Goal: Information Seeking & Learning: Learn about a topic

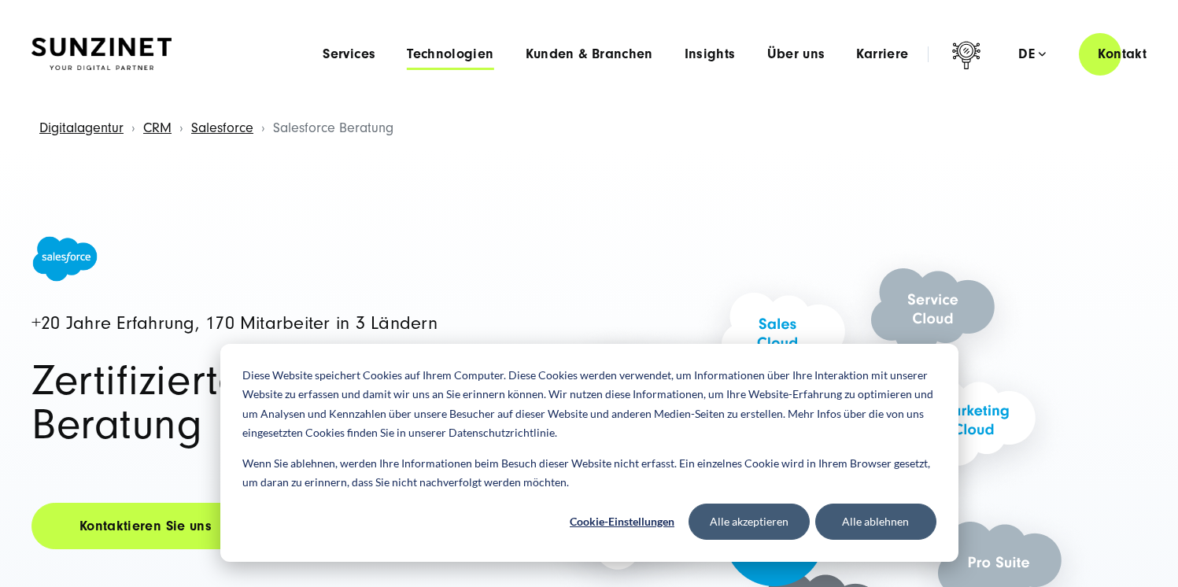
click at [472, 49] on span "Technologien" at bounding box center [450, 54] width 87 height 16
click at [851, 520] on button "Alle ablehnen" at bounding box center [875, 522] width 121 height 36
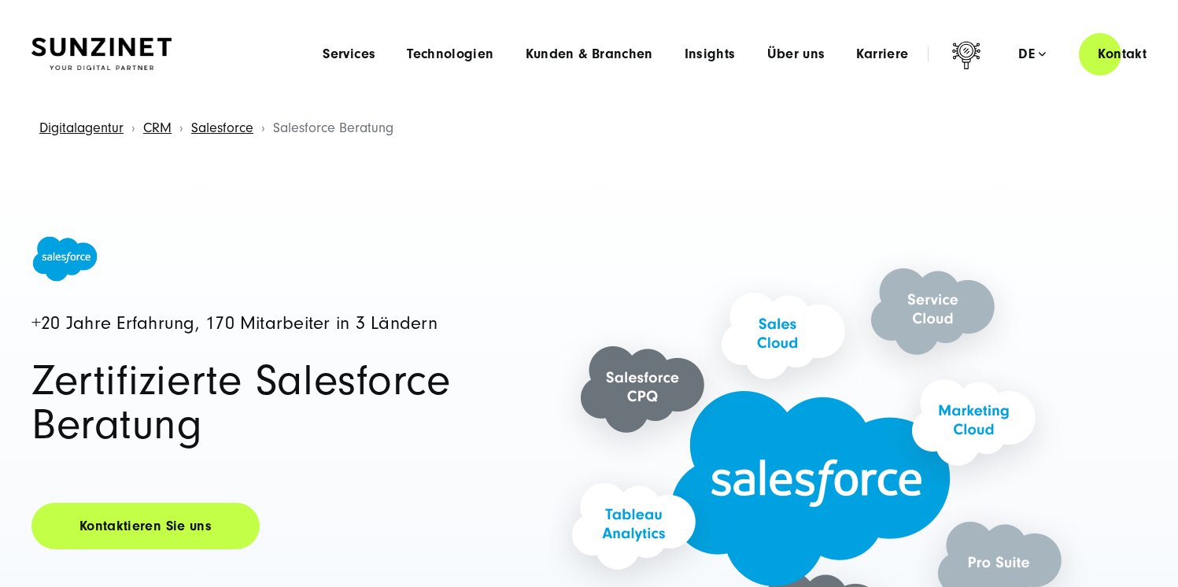
click at [481, 63] on div "Menu Services Menu Full Service Digitalagentur Wir lösen komplexe Herausforderu…" at bounding box center [736, 53] width 859 height 45
click at [469, 50] on span "Technologien" at bounding box center [450, 54] width 87 height 16
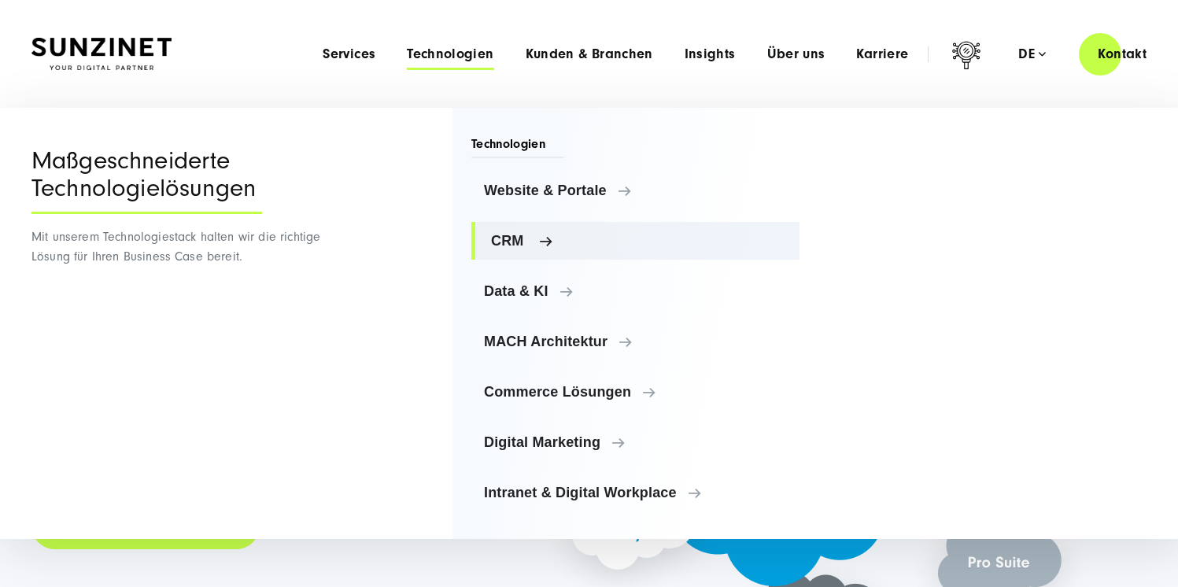
click at [537, 238] on span "CRM" at bounding box center [639, 241] width 296 height 16
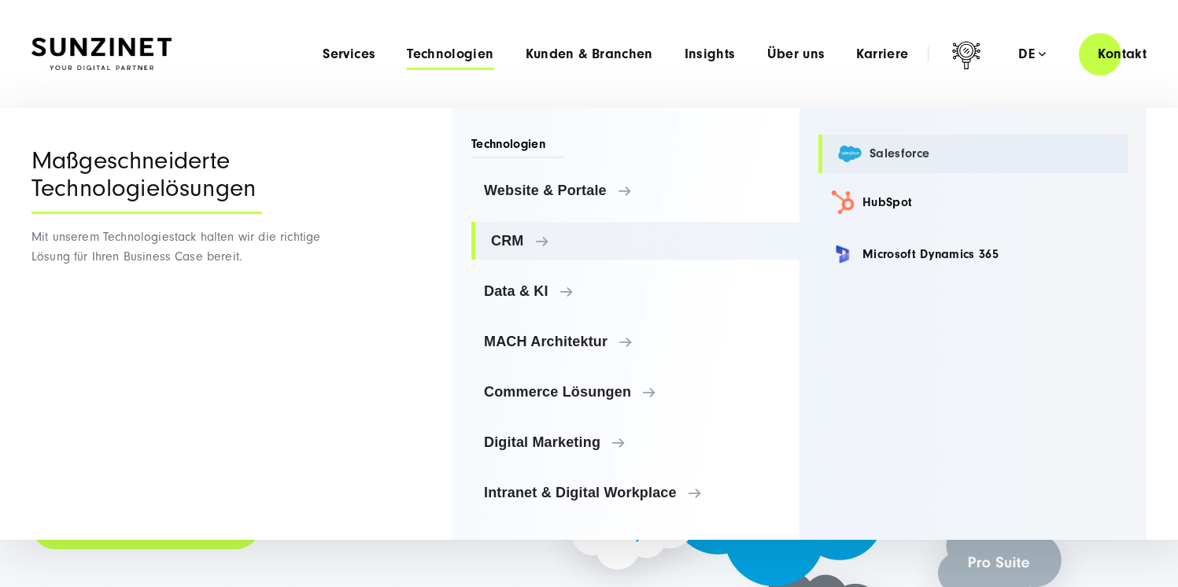
click at [885, 159] on link "Salesforce" at bounding box center [972, 154] width 309 height 39
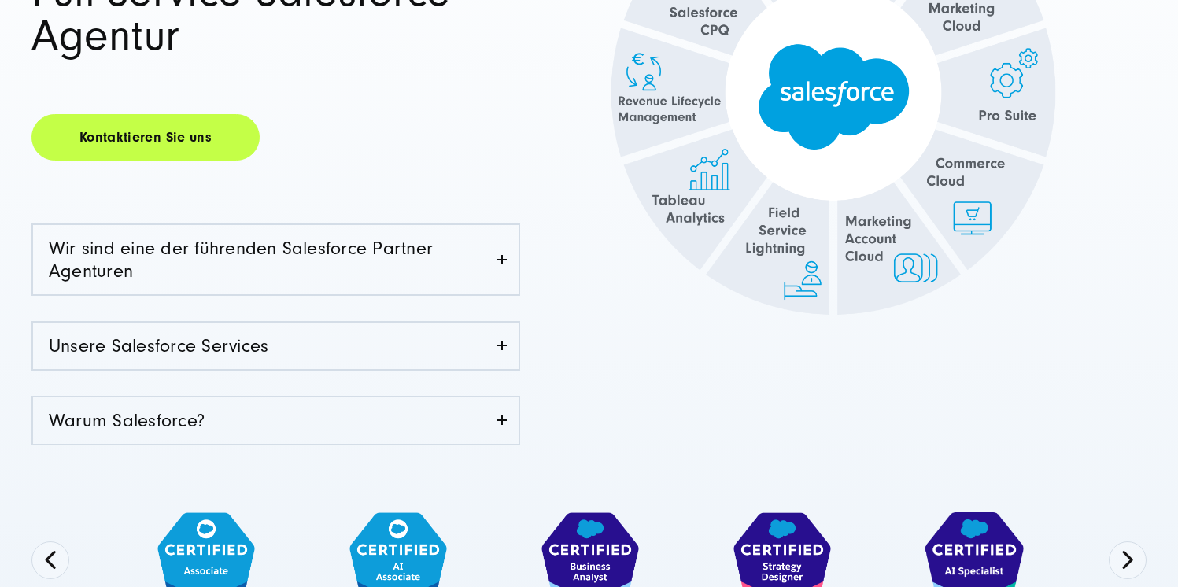
scroll to position [512, 0]
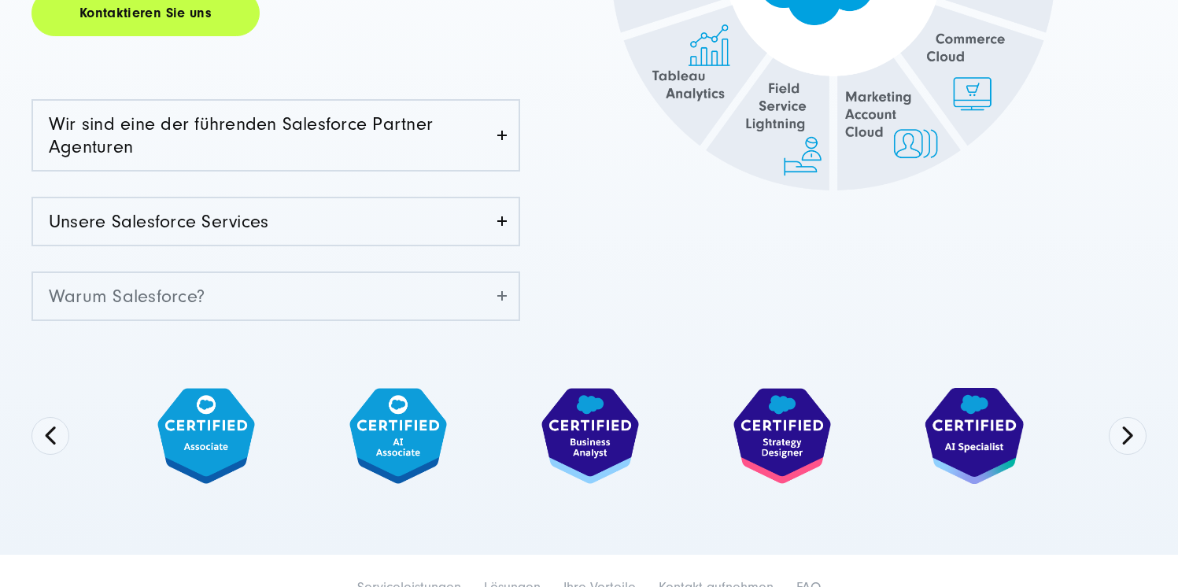
click at [504, 294] on link "Warum Salesforce?" at bounding box center [276, 296] width 486 height 46
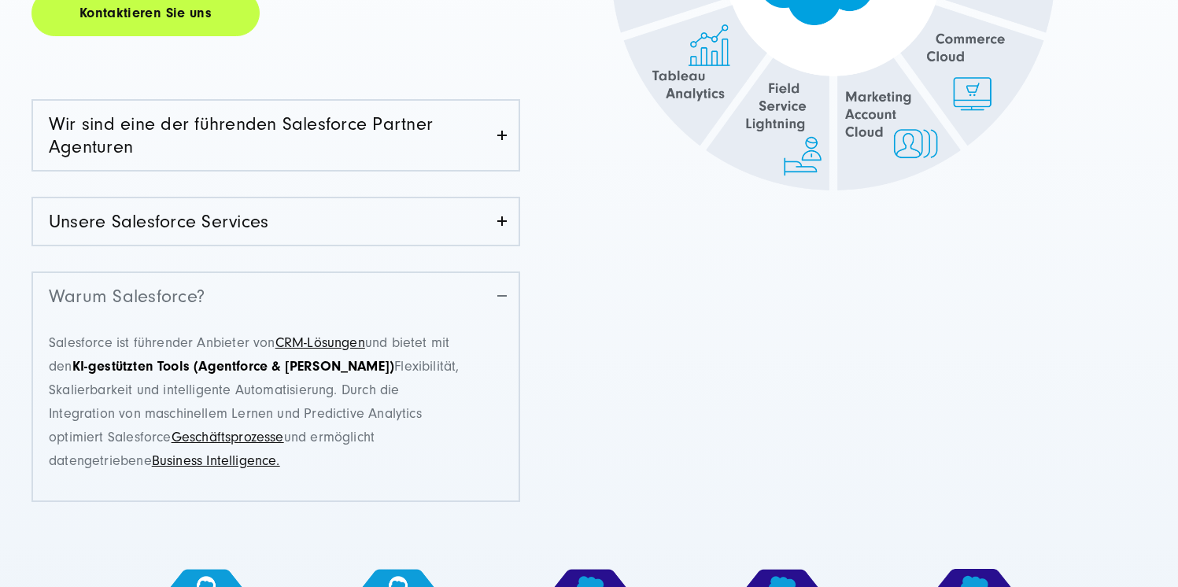
click at [499, 294] on link "Warum Salesforce?" at bounding box center [276, 296] width 486 height 46
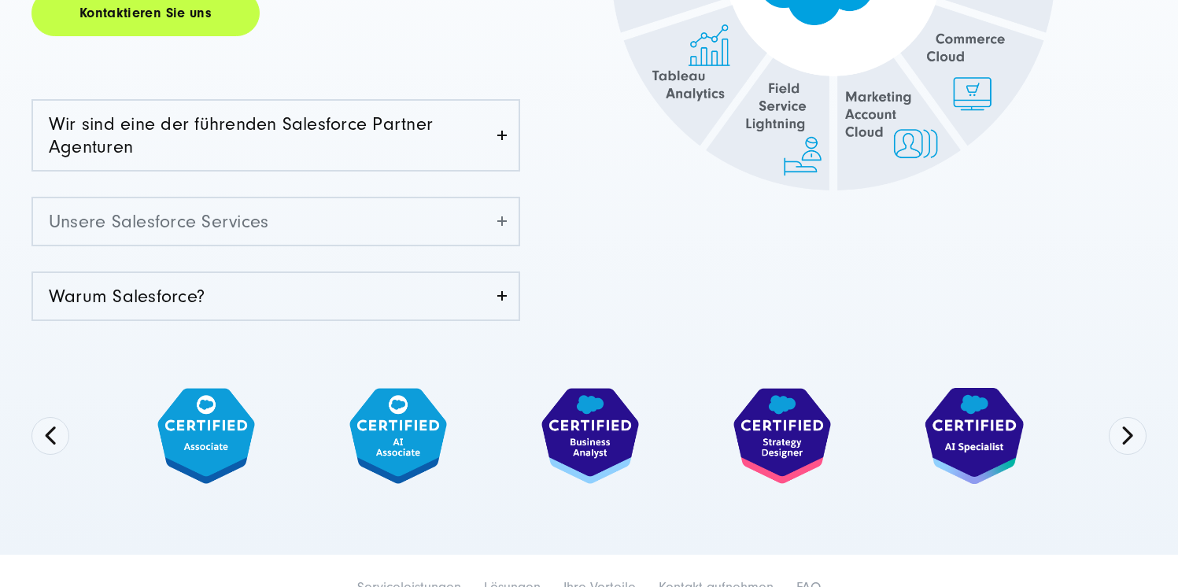
click at [508, 225] on link "Unsere Salesforce Services" at bounding box center [276, 221] width 486 height 46
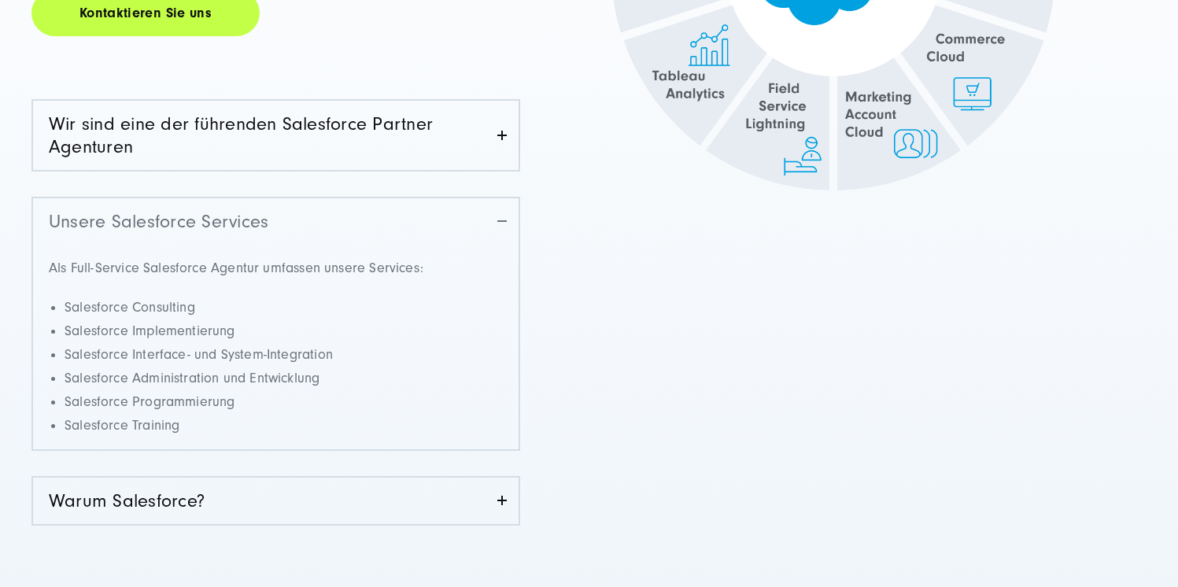
click at [508, 225] on link "Unsere Salesforce Services" at bounding box center [276, 221] width 486 height 46
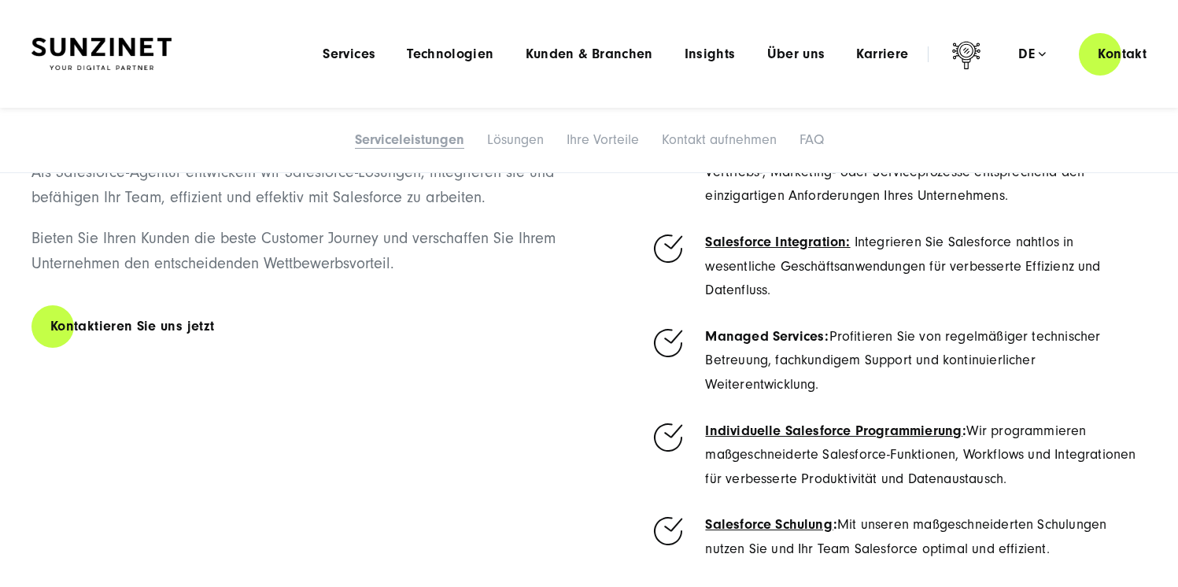
scroll to position [1167, 0]
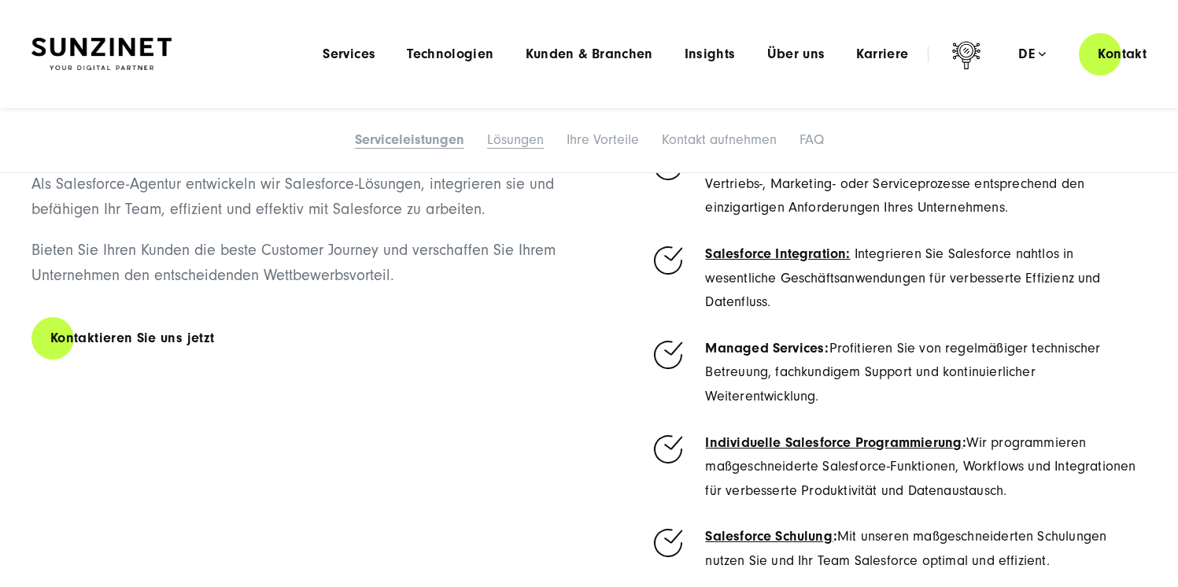
click at [518, 145] on link "Lösungen" at bounding box center [515, 139] width 57 height 17
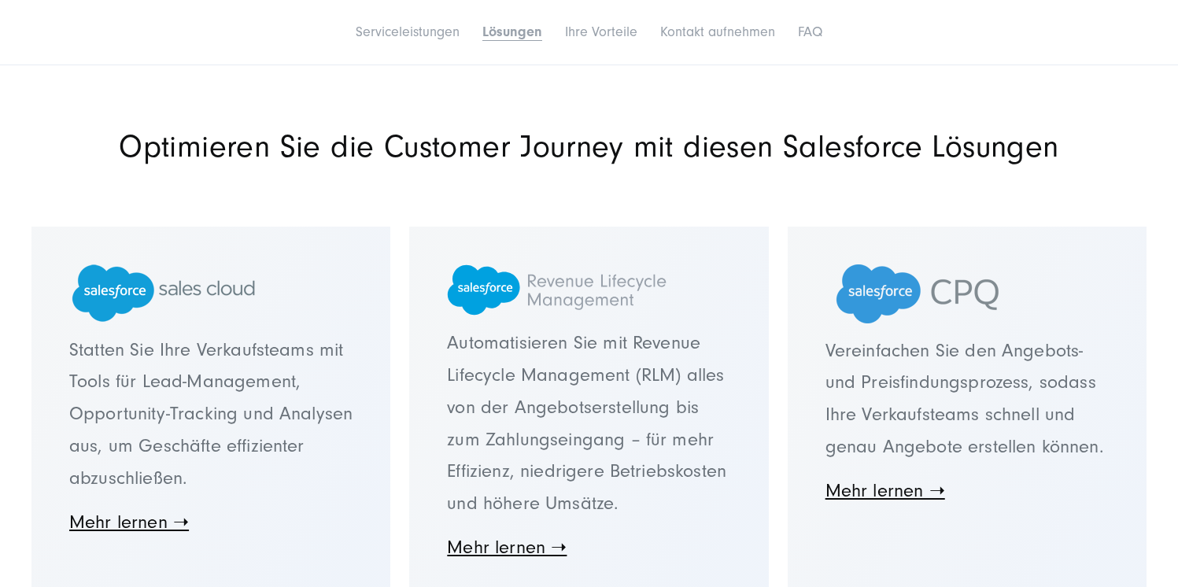
scroll to position [2135, 0]
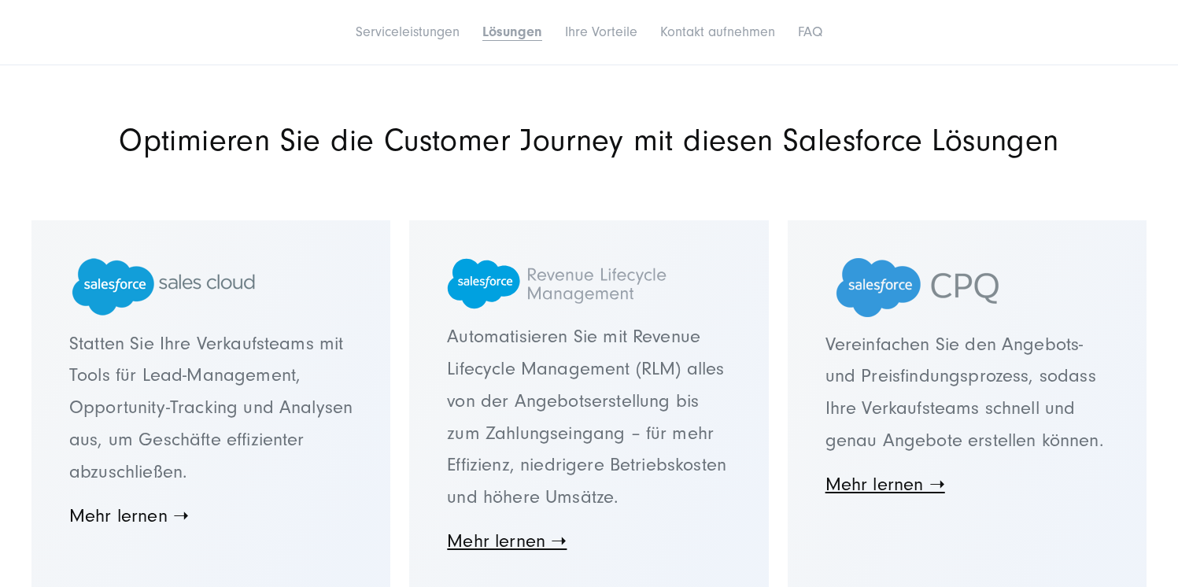
click at [160, 517] on link "Mehr lernen ➝" at bounding box center [129, 515] width 120 height 21
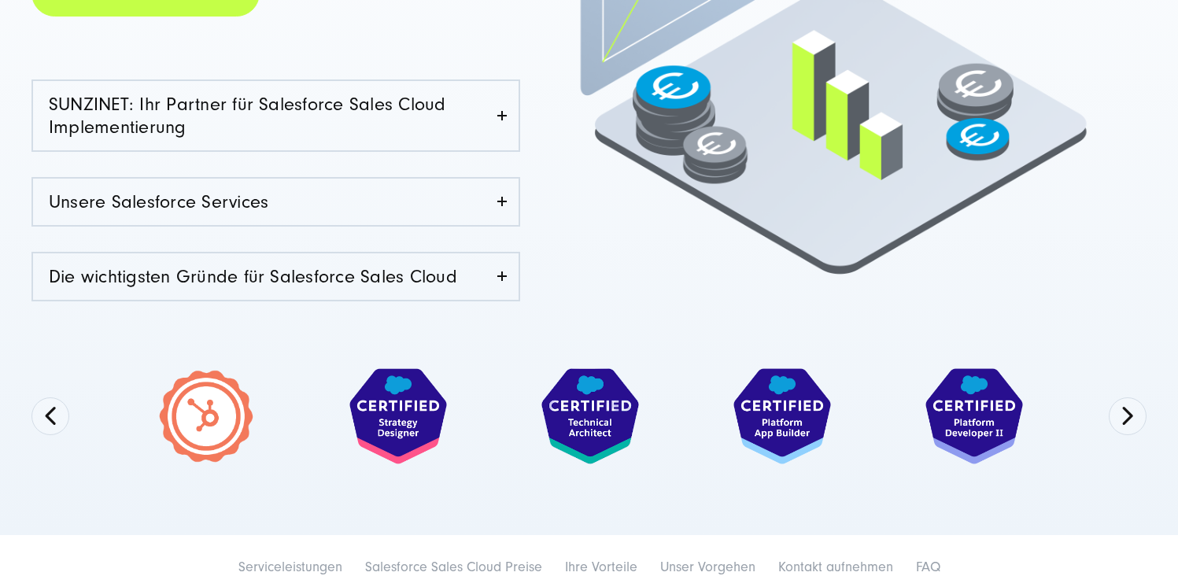
scroll to position [1052, 0]
